Goal: Information Seeking & Learning: Learn about a topic

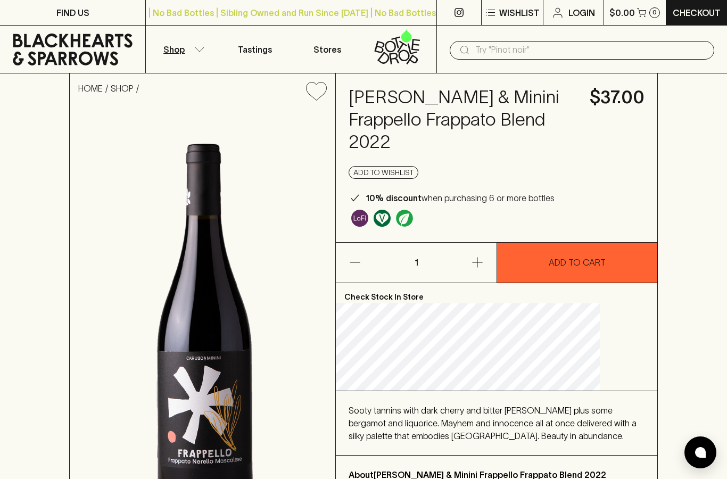
click at [194, 54] on button "Shop" at bounding box center [182, 49] width 72 height 47
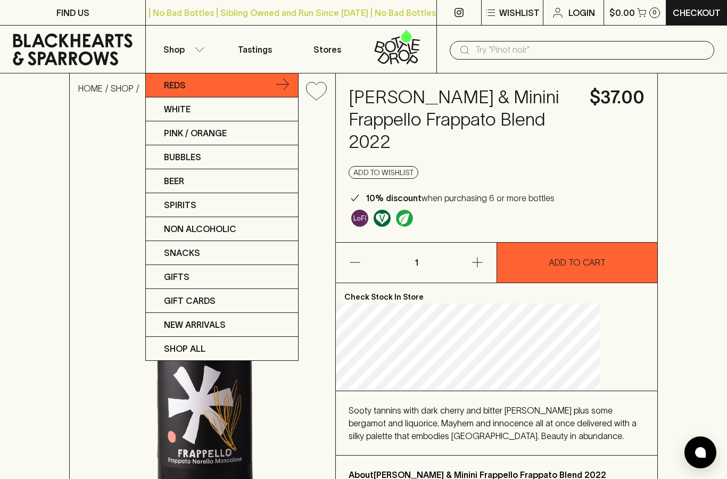
click at [181, 85] on p "Reds" at bounding box center [175, 85] width 22 height 13
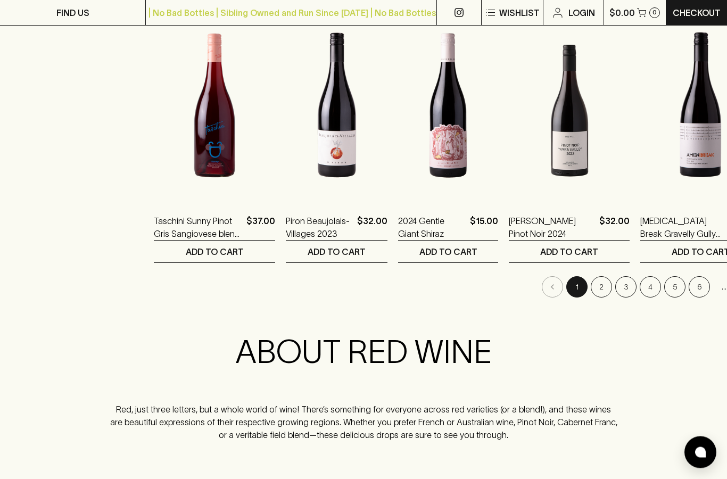
scroll to position [1050, 0]
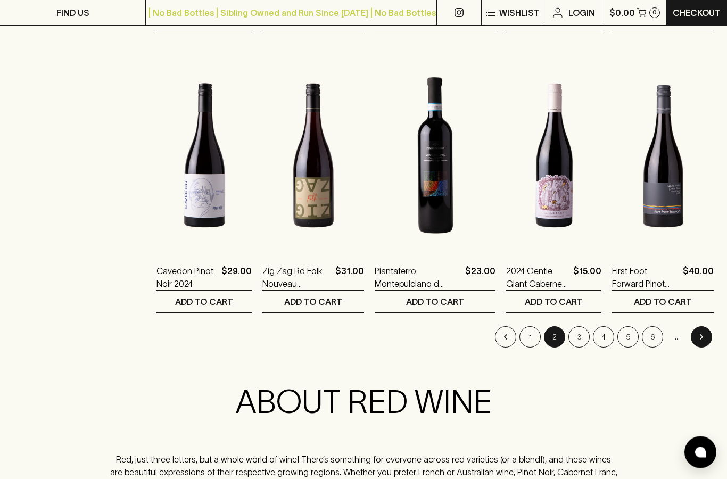
scroll to position [1002, 0]
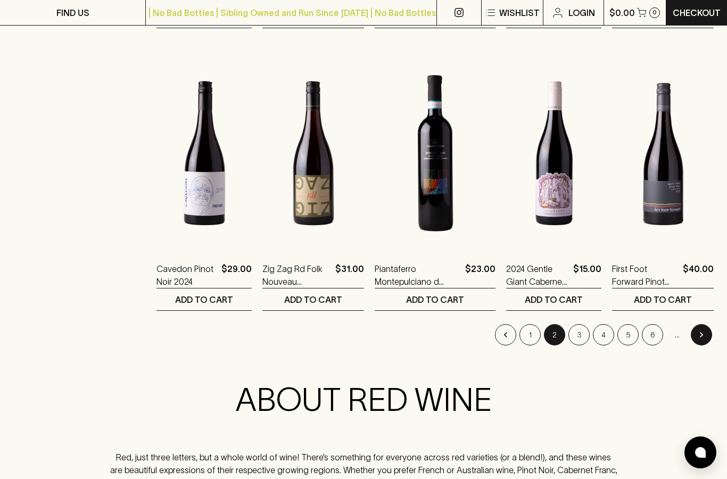
click at [697, 337] on icon "Go to next page" at bounding box center [701, 335] width 11 height 11
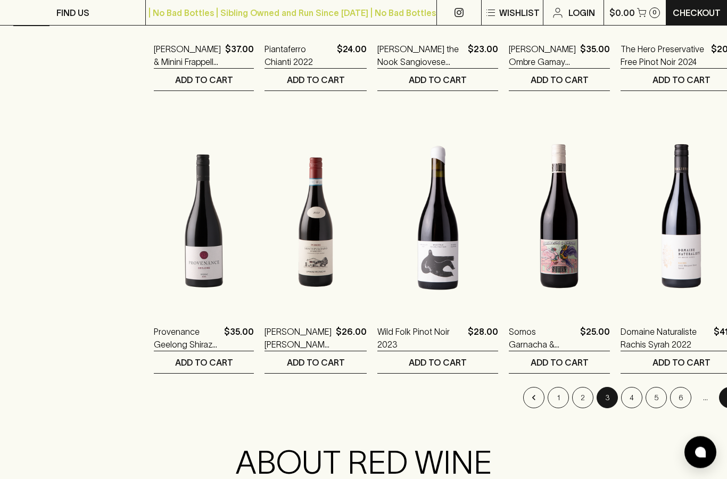
scroll to position [946, 0]
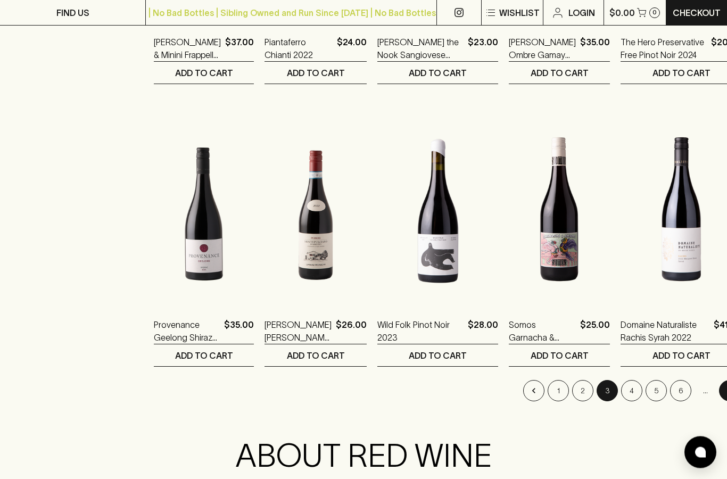
click at [725, 391] on icon "Go to next page" at bounding box center [730, 391] width 11 height 11
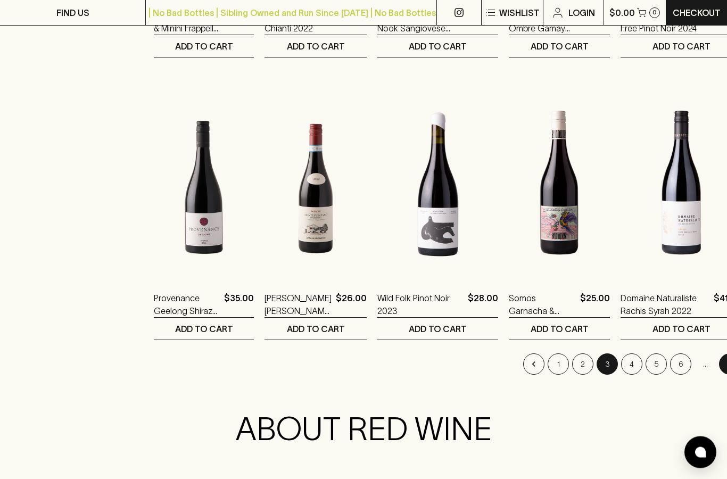
scroll to position [971, 0]
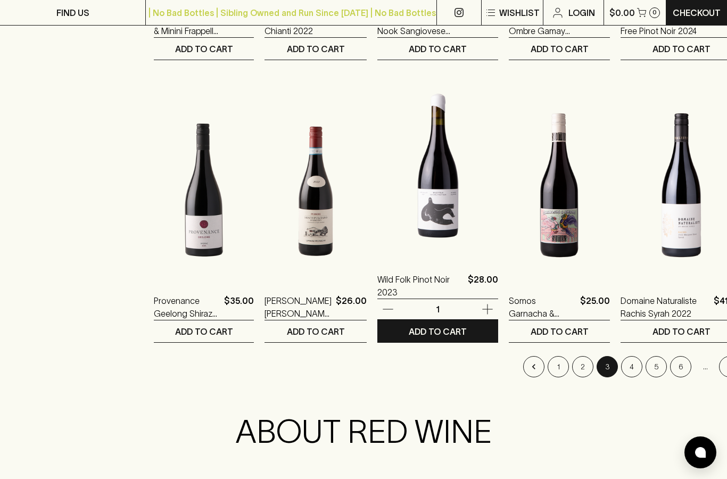
click at [426, 208] on img at bounding box center [437, 164] width 121 height 186
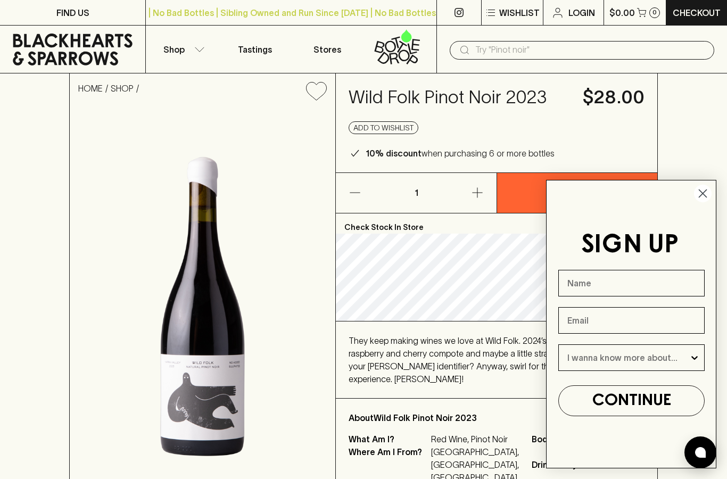
click at [696, 197] on circle "Close dialog" at bounding box center [703, 194] width 18 height 18
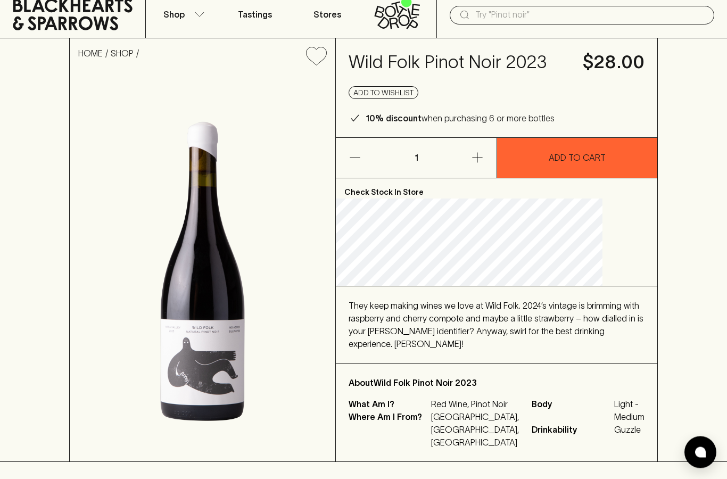
scroll to position [4, 0]
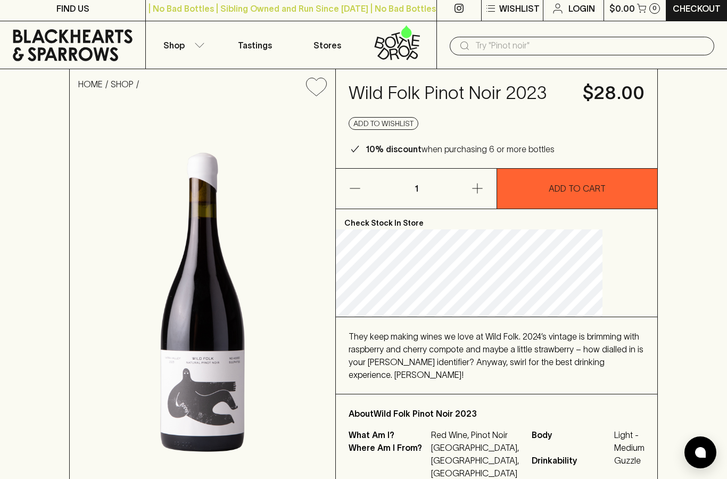
click at [645, 46] on input "text" at bounding box center [590, 45] width 231 height 17
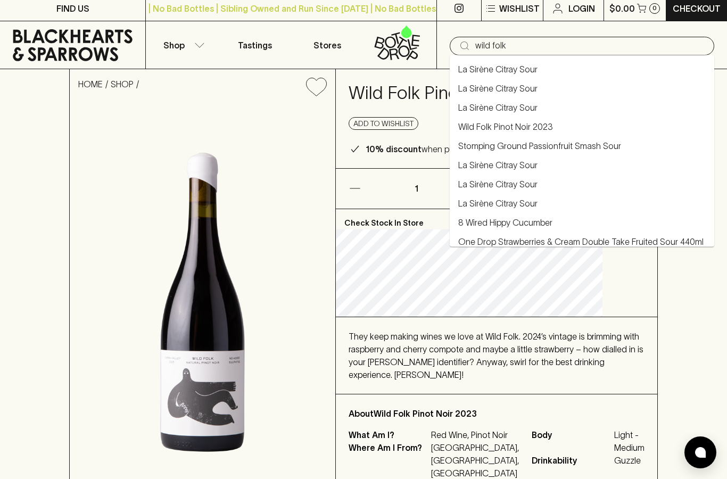
type input "wild folk"
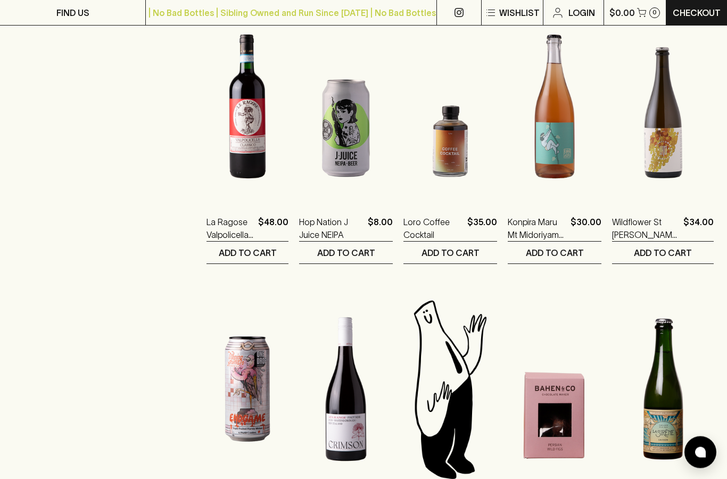
scroll to position [767, 0]
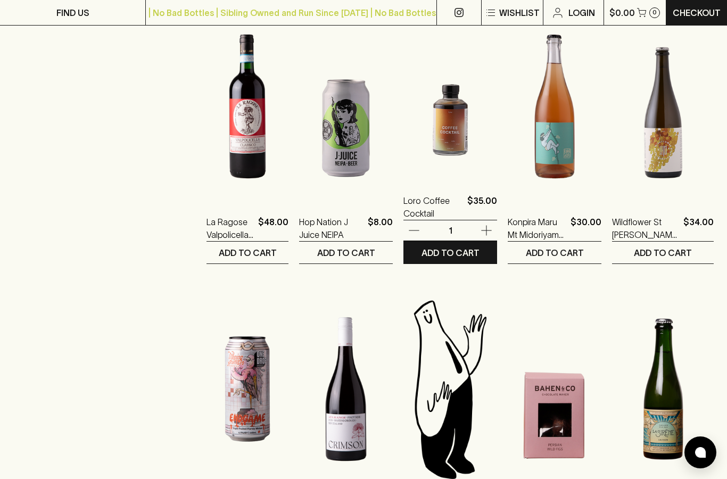
click at [441, 123] on img at bounding box center [451, 85] width 94 height 186
